Goal: Information Seeking & Learning: Learn about a topic

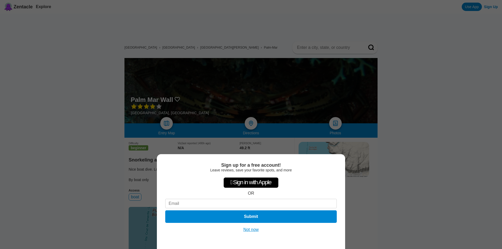
drag, startPoint x: 501, startPoint y: 57, endPoint x: 502, endPoint y: 82, distance: 25.6
click at [498, 82] on div "Sign up for a free account! Leave reviews, save your favorite spots, and more …" at bounding box center [251, 124] width 502 height 249
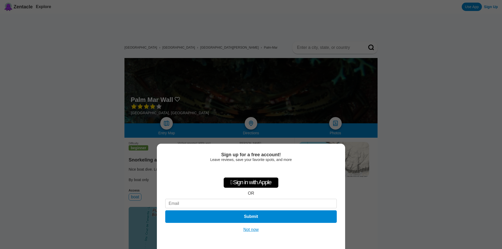
click at [257, 229] on button "Not now" at bounding box center [251, 229] width 19 height 5
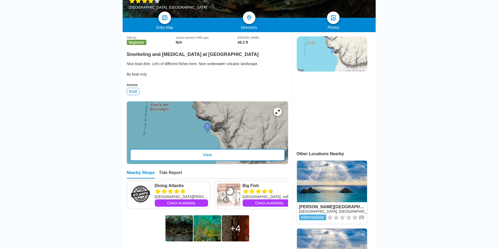
scroll to position [112, 0]
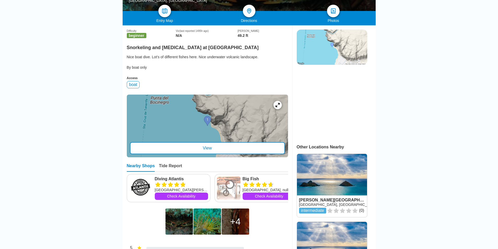
click at [213, 142] on div "View" at bounding box center [207, 148] width 155 height 12
